Goal: Check status

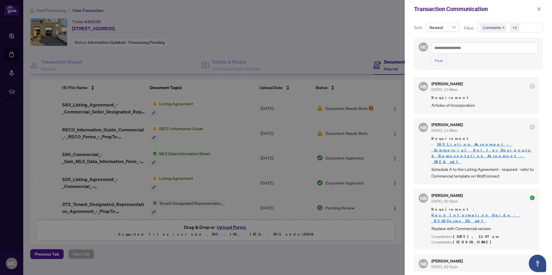
click at [16, 34] on div at bounding box center [276, 137] width 552 height 275
click at [13, 35] on div at bounding box center [276, 137] width 552 height 275
click at [13, 8] on div at bounding box center [276, 137] width 552 height 275
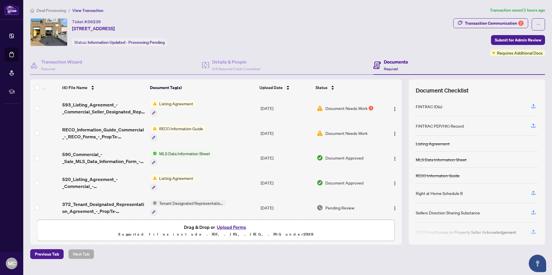
click at [328, 107] on span "Document Needs Work" at bounding box center [346, 108] width 42 height 6
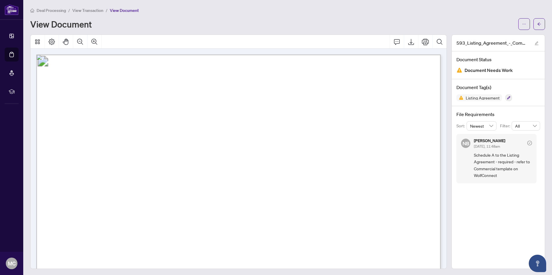
click at [480, 208] on div "593_Listing_Agreement_-_Commercial_Seller_Designated_Representation_Agreement_-…" at bounding box center [498, 152] width 94 height 235
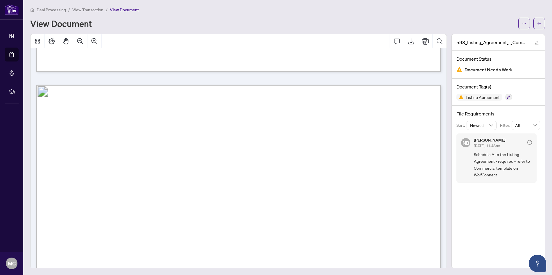
scroll to position [1924, 0]
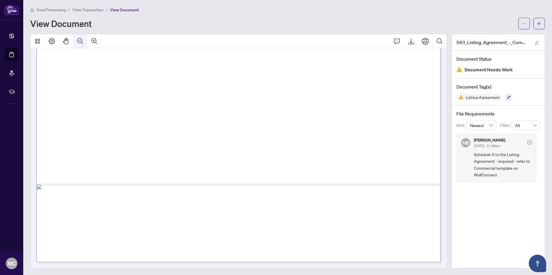
click at [80, 41] on icon "Zoom Out" at bounding box center [80, 41] width 7 height 7
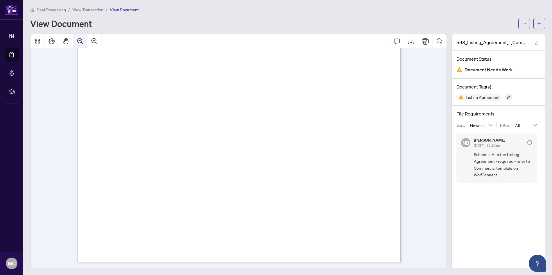
click at [80, 41] on icon "Zoom Out" at bounding box center [80, 41] width 7 height 7
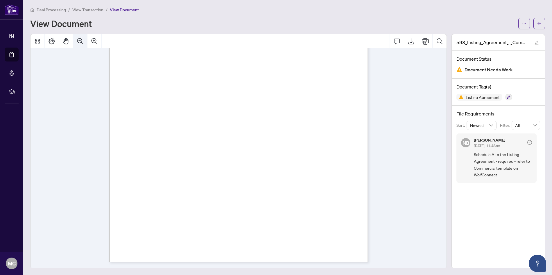
click at [80, 41] on icon "Zoom Out" at bounding box center [80, 41] width 7 height 7
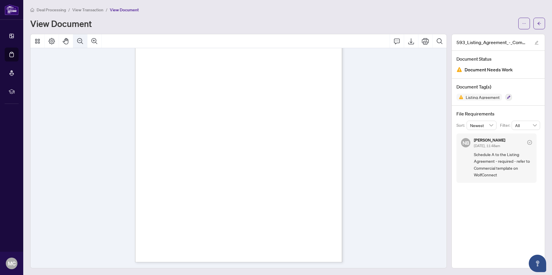
click at [80, 41] on icon "Zoom Out" at bounding box center [80, 41] width 7 height 7
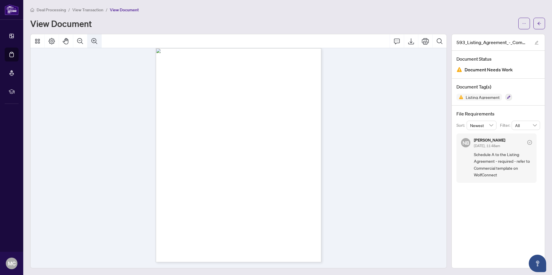
click at [95, 41] on icon "Zoom In" at bounding box center [94, 41] width 7 height 7
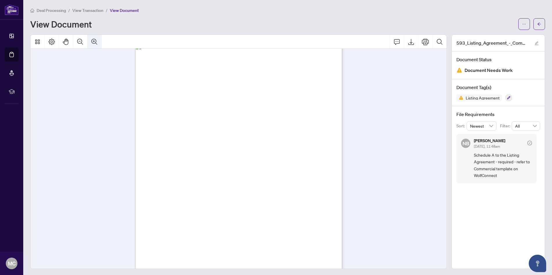
scroll to position [1, 0]
click at [95, 41] on icon "Zoom In" at bounding box center [94, 41] width 7 height 7
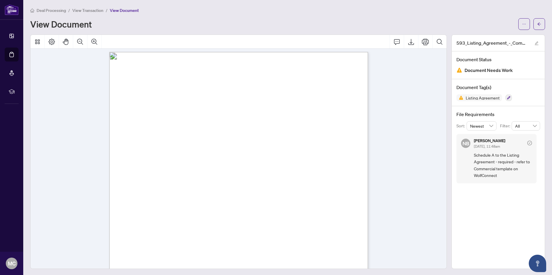
scroll to position [1156, 0]
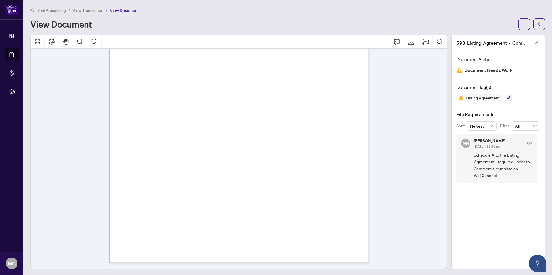
click at [52, 10] on span "Deal Processing" at bounding box center [51, 10] width 29 height 5
